Goal: Task Accomplishment & Management: Manage account settings

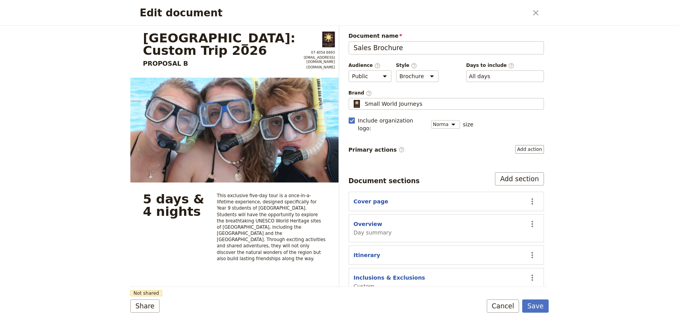
select select "DEFAULT"
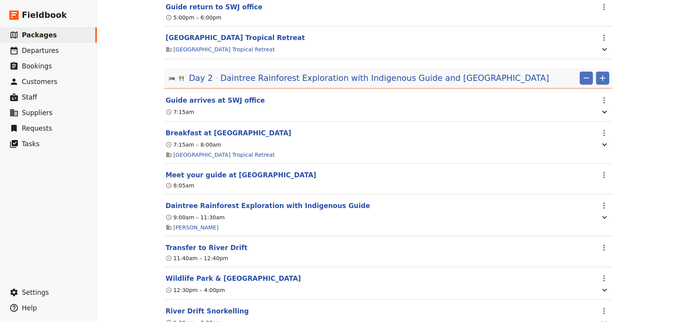
scroll to position [412, 0]
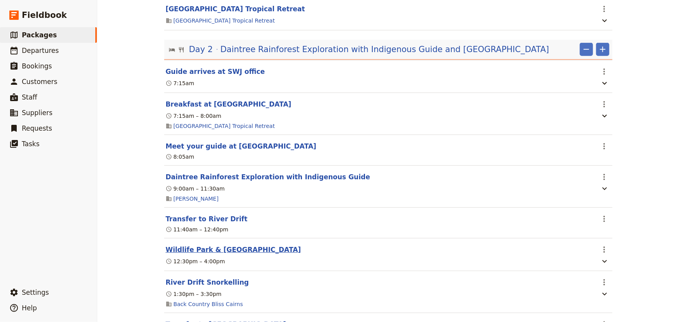
click at [245, 245] on button "Wildlife Park & Crocodile Farm" at bounding box center [233, 249] width 135 height 9
select select "2"
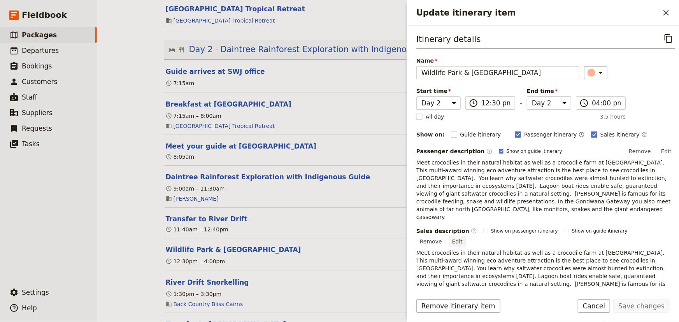
click at [466, 236] on button "Edit" at bounding box center [456, 242] width 17 height 12
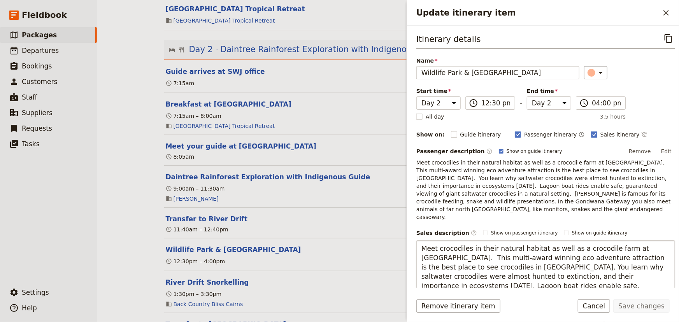
scroll to position [52, 0]
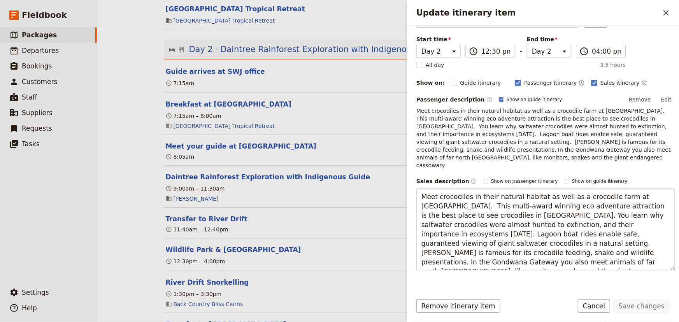
click at [588, 219] on textarea "Meet crocodiles in their natural habitat as well as a crocodile farm at Hartley…" at bounding box center [545, 230] width 259 height 82
type textarea "Meet crocodiles in their natural habitat as well as a crocodile farm at Hartley…"
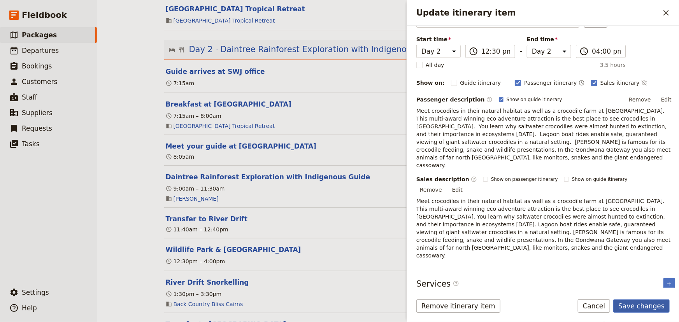
scroll to position [17, 0]
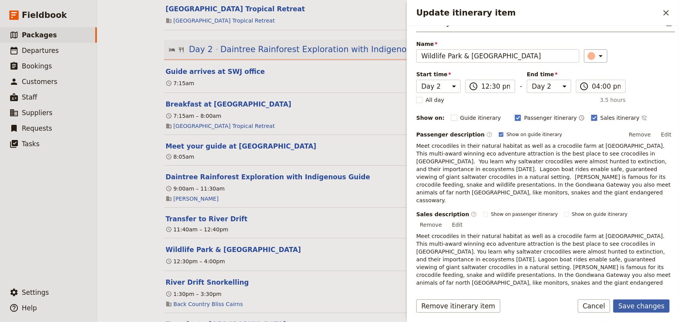
click at [644, 307] on button "Save changes" at bounding box center [641, 305] width 56 height 13
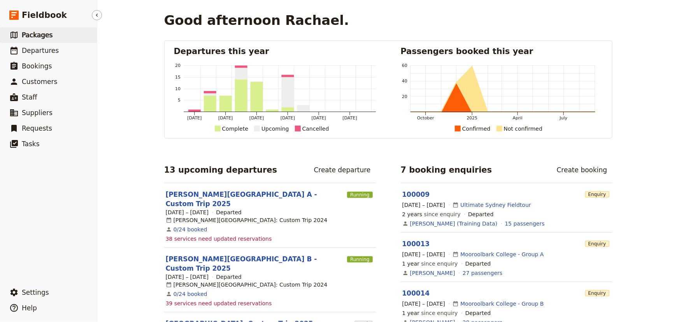
click at [42, 33] on span "Packages" at bounding box center [37, 35] width 31 height 8
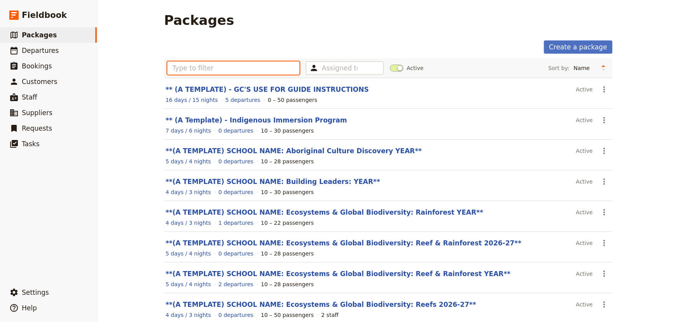
click at [196, 66] on input "text" at bounding box center [233, 67] width 133 height 13
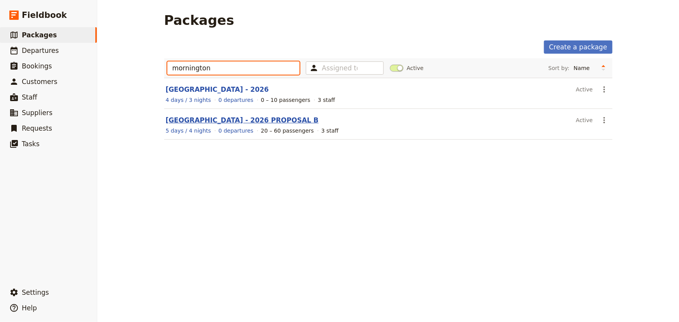
type input "mornington"
drag, startPoint x: 222, startPoint y: 119, endPoint x: 307, endPoint y: 138, distance: 86.9
click at [223, 119] on link "[GEOGRAPHIC_DATA] - 2026 PROPOSAL B" at bounding box center [242, 120] width 153 height 8
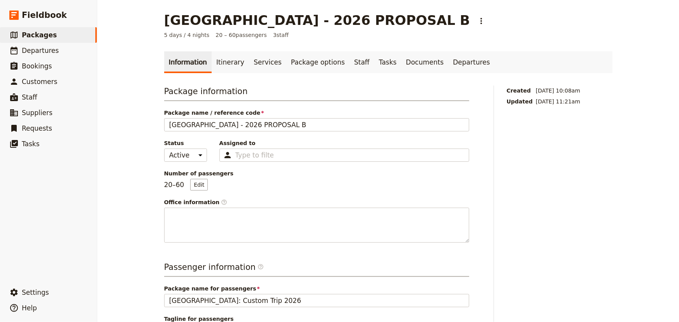
click at [618, 266] on main "[GEOGRAPHIC_DATA] - 2026 PROPOSAL B ​ 5 days / 4 nights 20 – 60 passengers 3 st…" at bounding box center [388, 295] width 467 height 590
